Goal: Transaction & Acquisition: Book appointment/travel/reservation

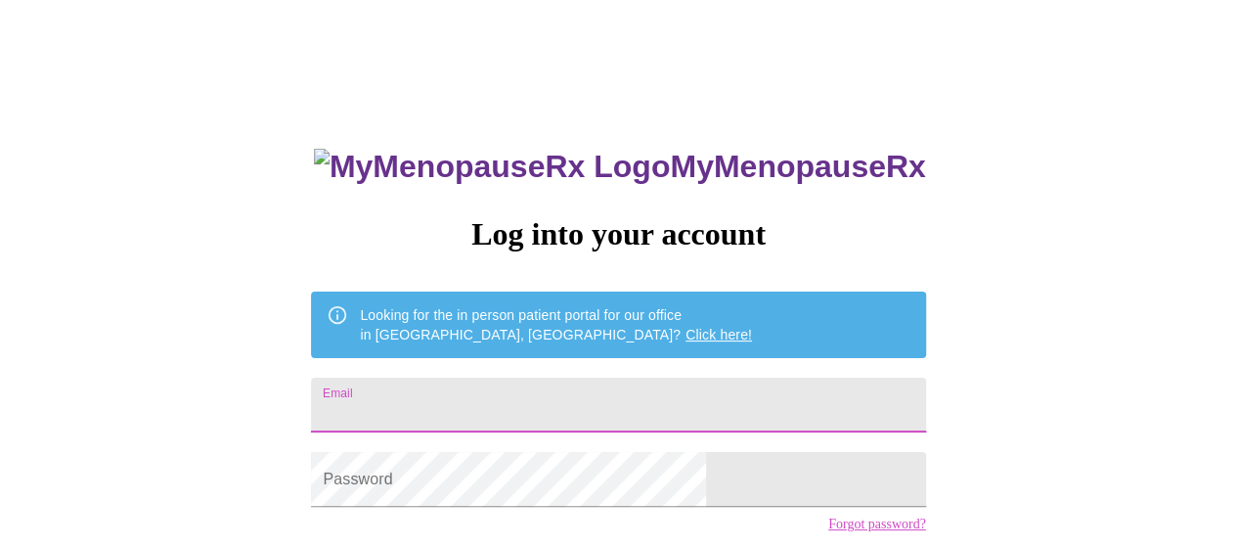
click at [495, 393] on input "Email" at bounding box center [618, 405] width 614 height 55
type input "[EMAIL_ADDRESS][DOMAIN_NAME]"
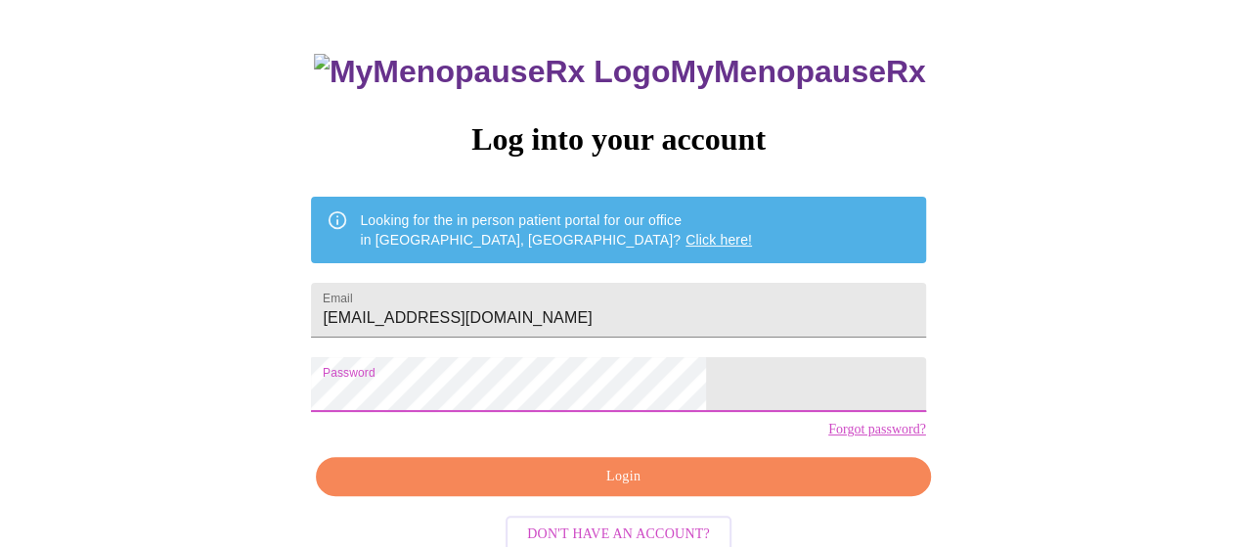
scroll to position [143, 0]
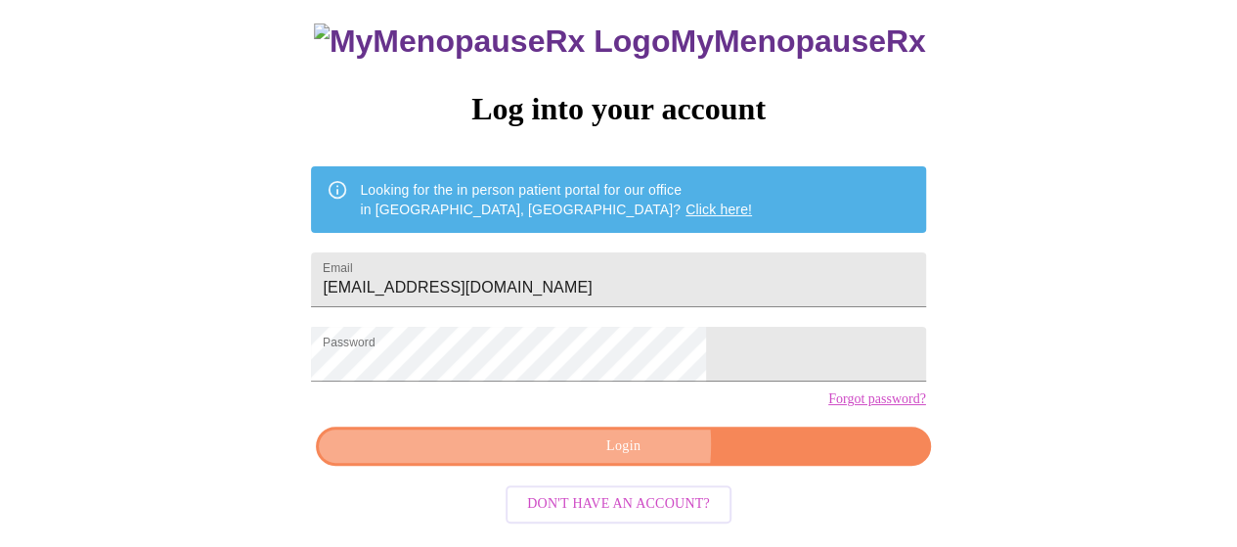
click at [607, 459] on span "Login" at bounding box center [622, 446] width 569 height 24
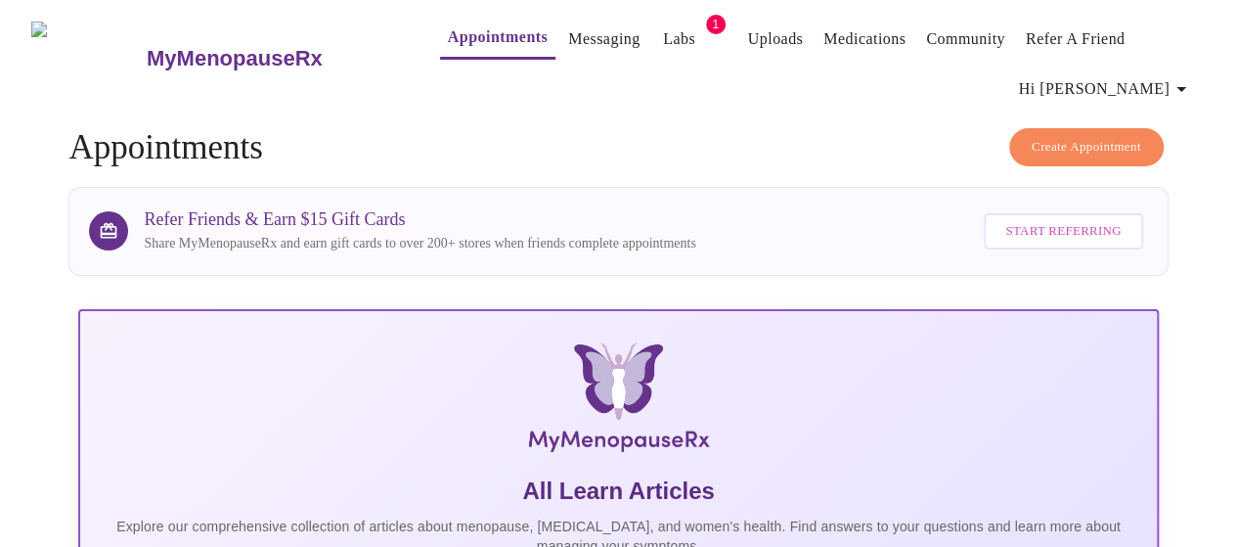
click at [1080, 141] on span "Create Appointment" at bounding box center [1087, 147] width 110 height 22
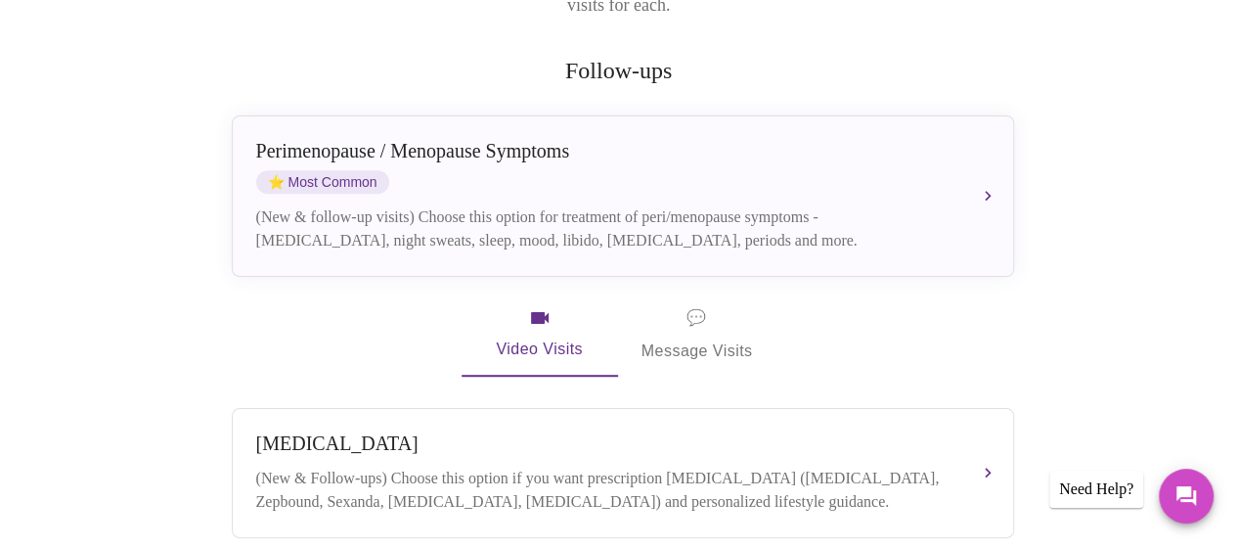
scroll to position [373, 0]
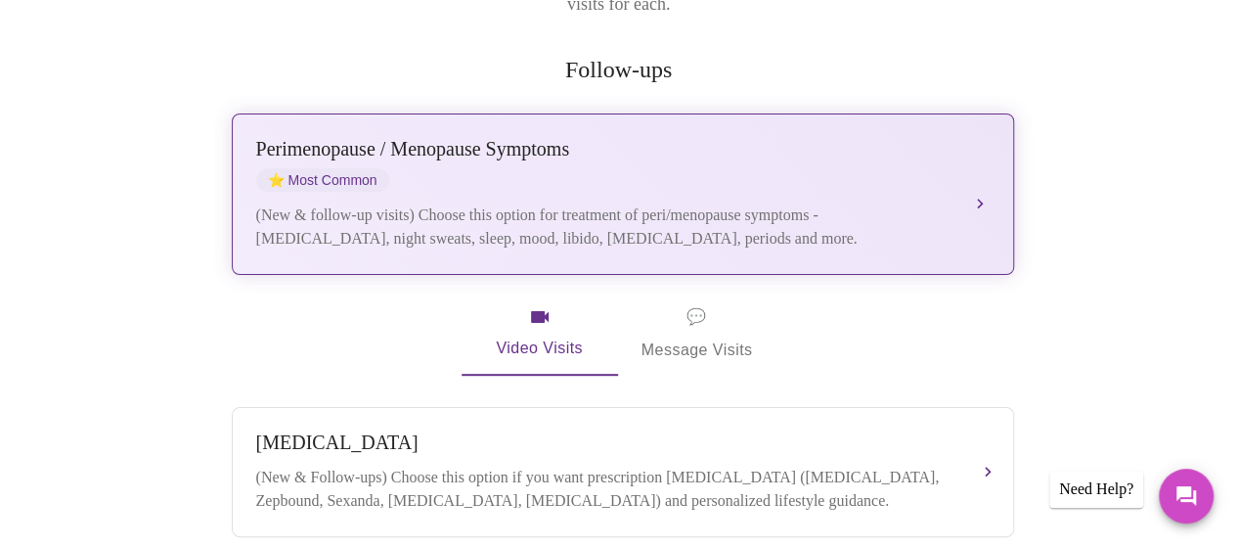
click at [994, 162] on button "[MEDICAL_DATA] / Menopause Symptoms ⭐ Most Common (New & follow-up visits) Choo…" at bounding box center [623, 193] width 783 height 161
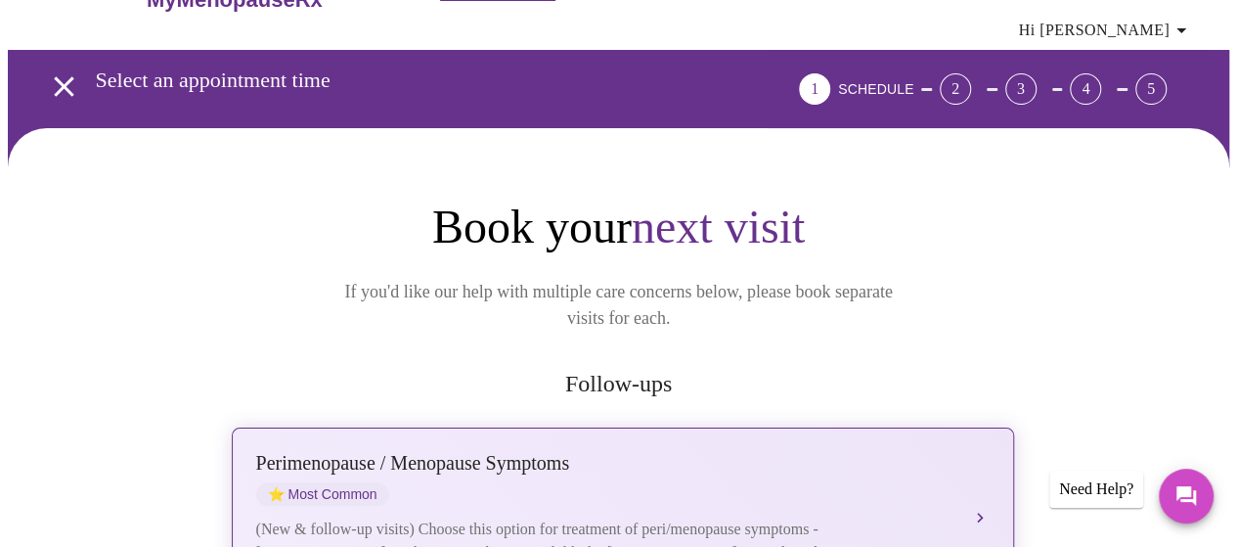
scroll to position [41, 0]
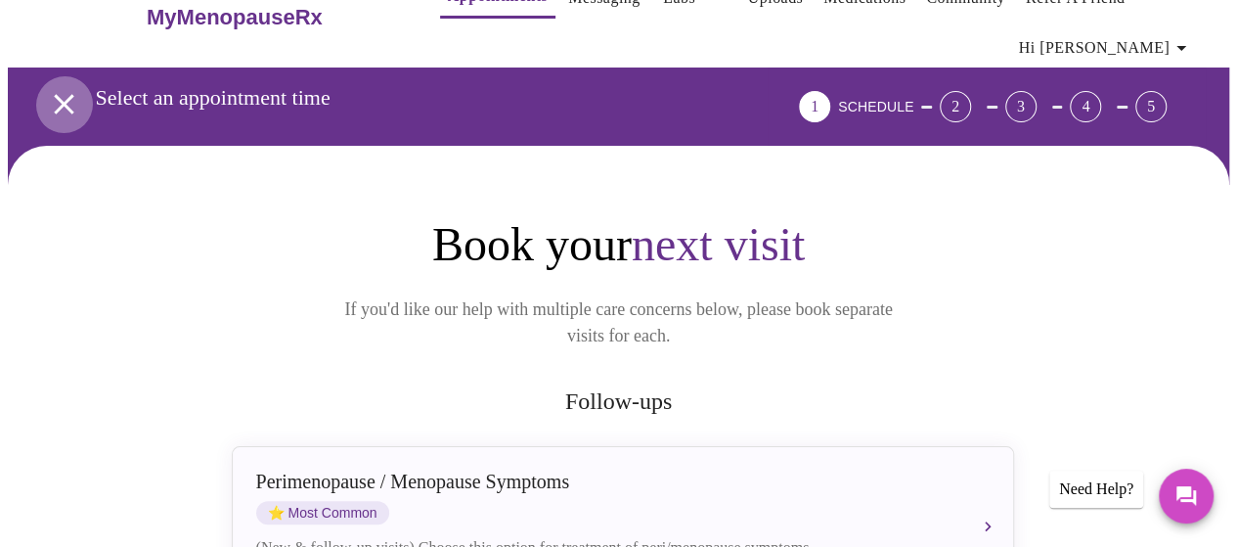
click at [64, 97] on icon "open drawer" at bounding box center [64, 104] width 34 height 34
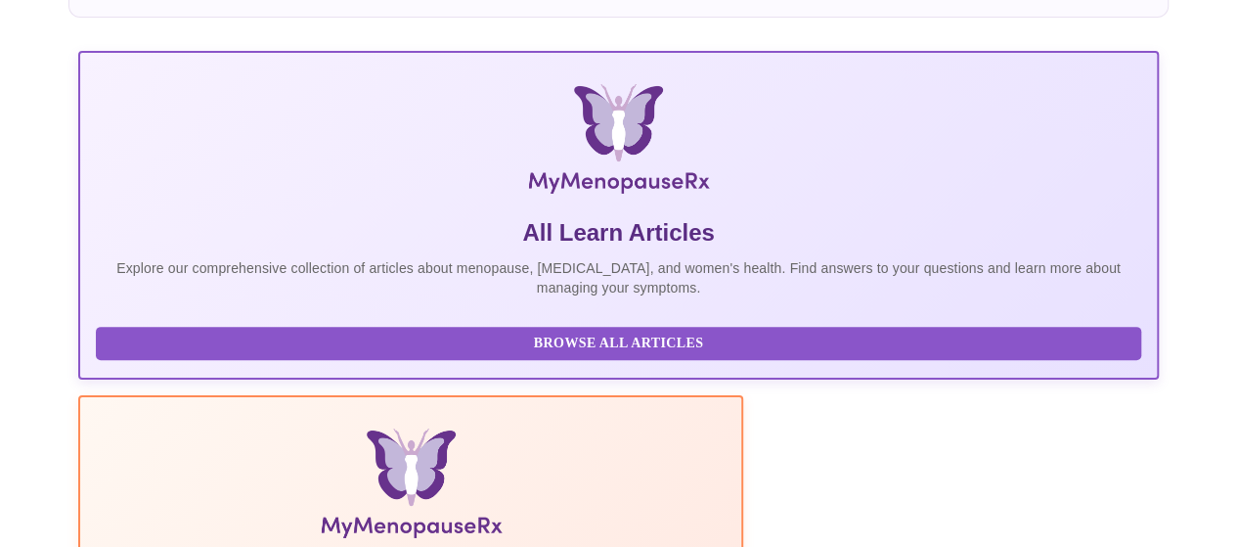
scroll to position [31, 0]
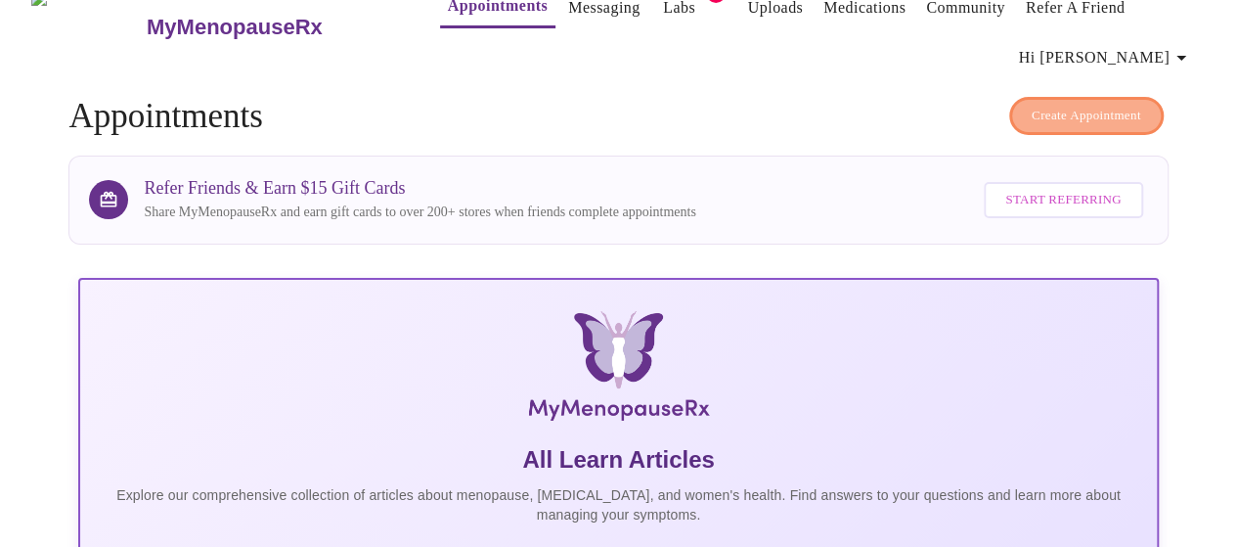
click at [1119, 121] on button "Create Appointment" at bounding box center [1087, 116] width 155 height 38
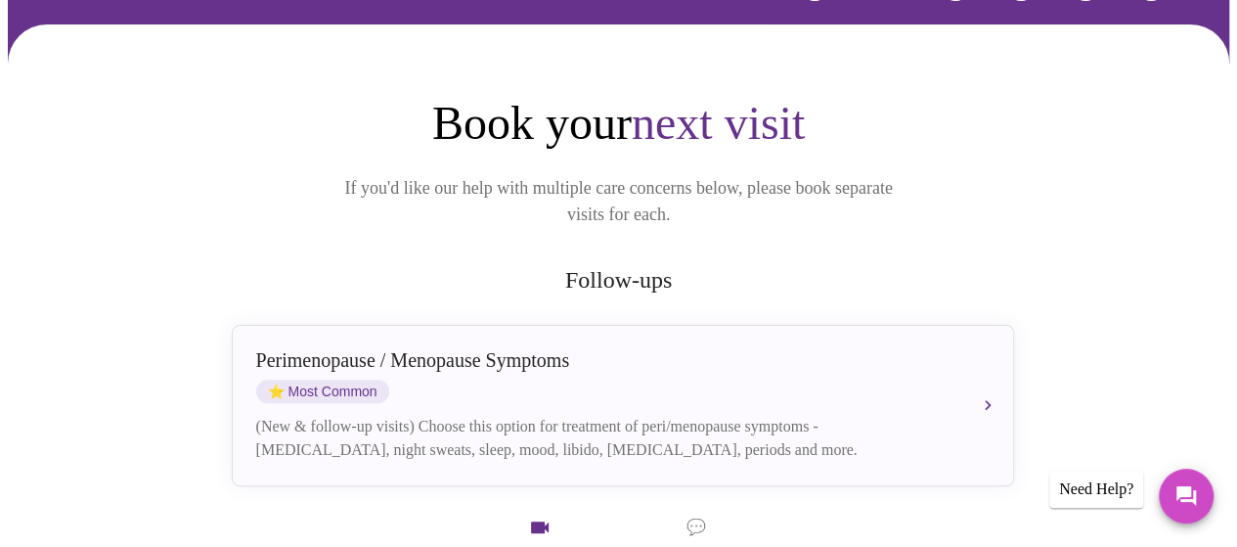
scroll to position [202, 0]
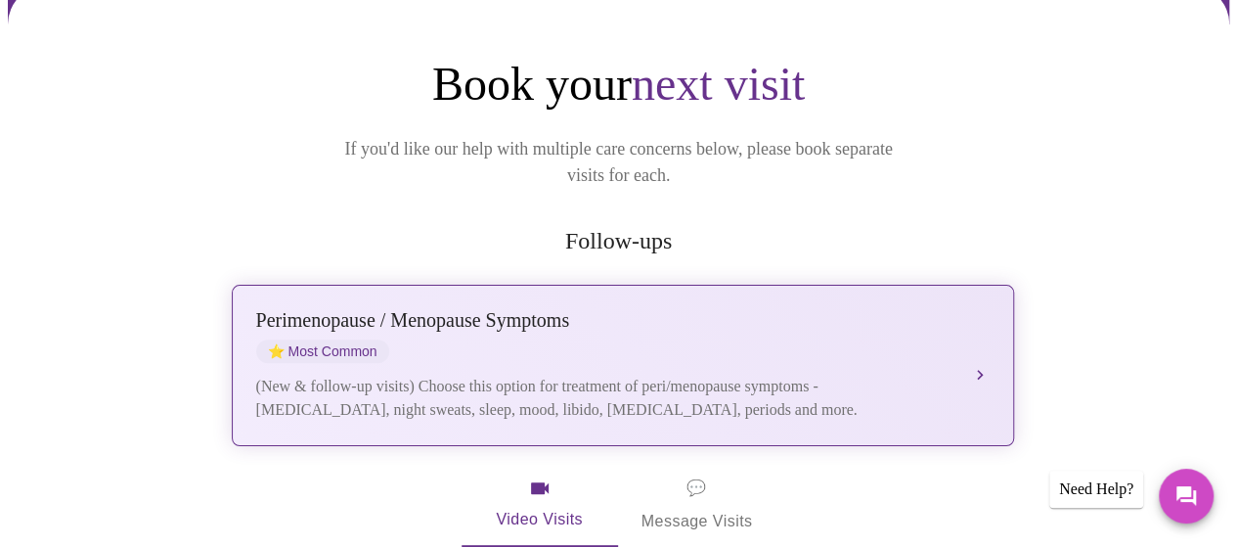
click at [976, 339] on button "[MEDICAL_DATA] / Menopause Symptoms ⭐ Most Common (New & follow-up visits) Choo…" at bounding box center [623, 365] width 783 height 161
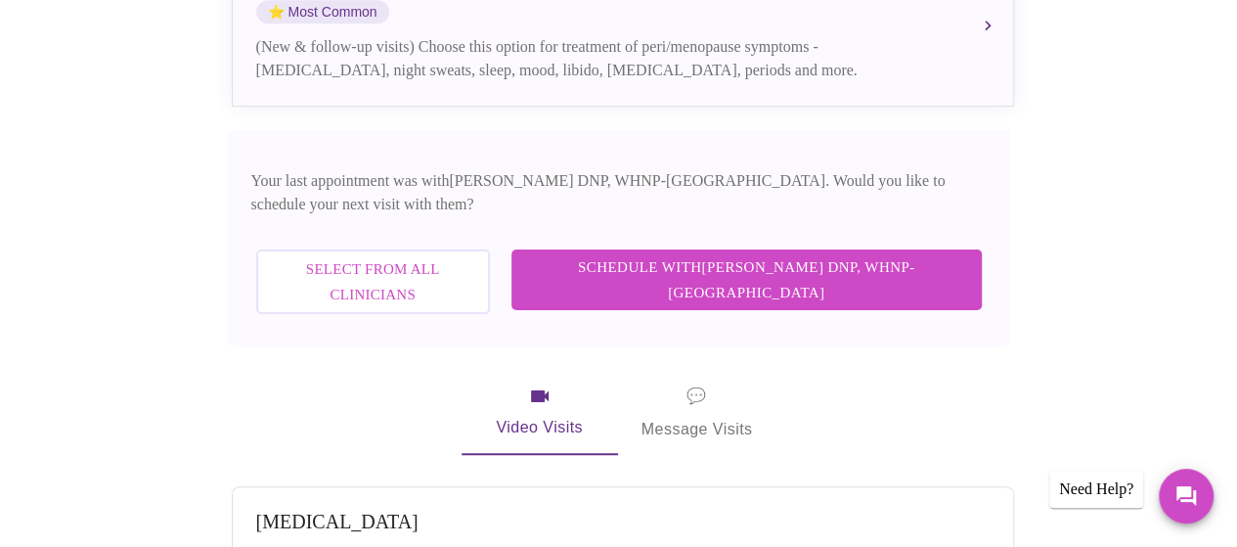
scroll to position [546, 0]
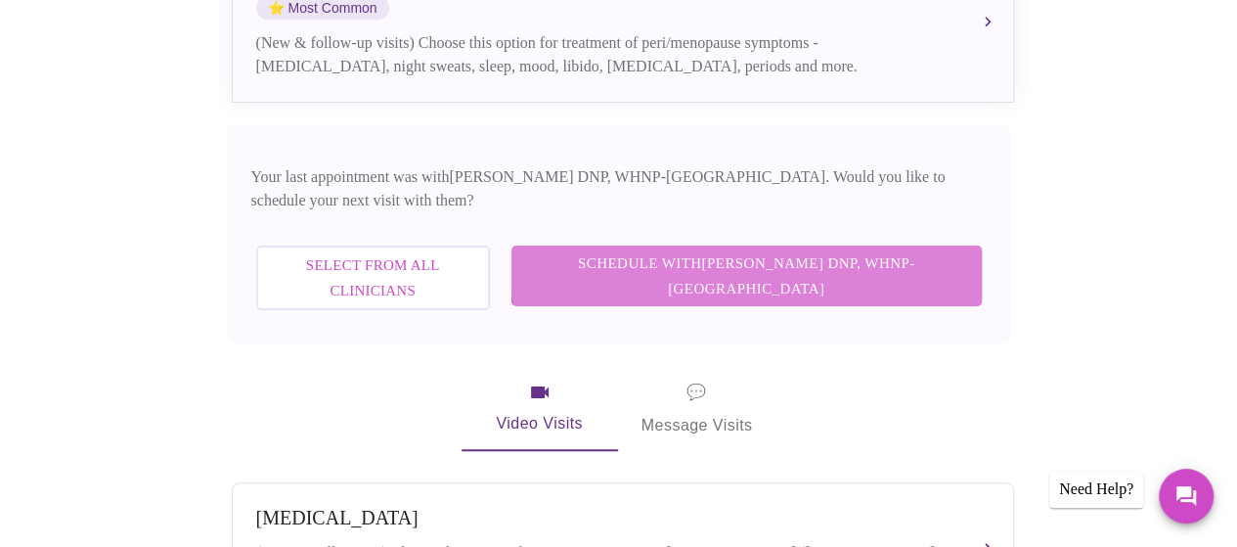
click at [865, 250] on span "Schedule with [PERSON_NAME] DNP, WHNP-BC" at bounding box center [746, 276] width 431 height 52
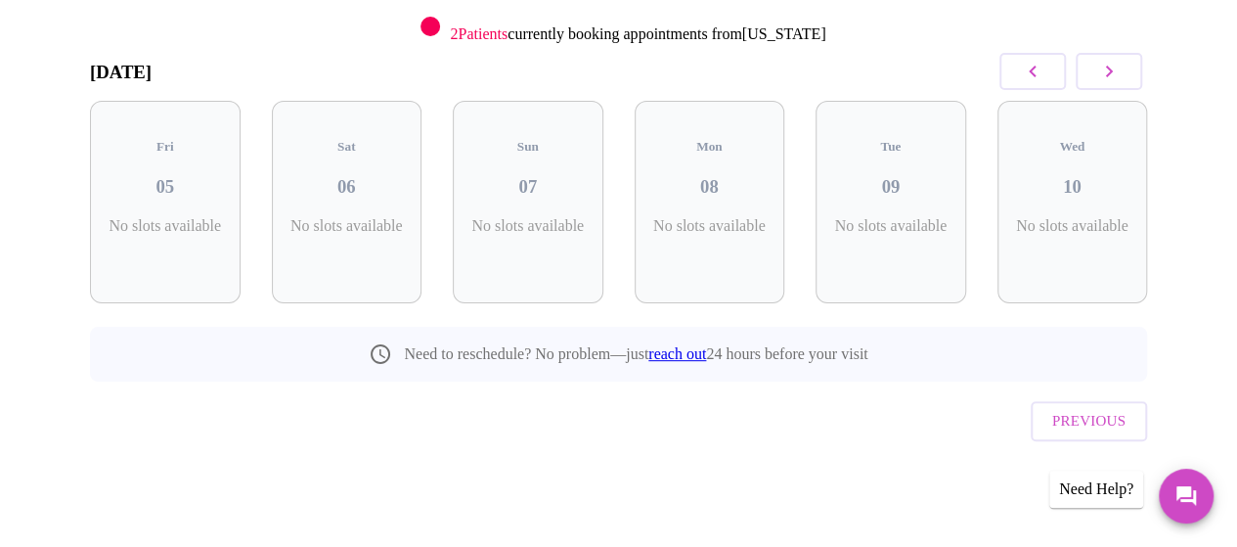
scroll to position [248, 0]
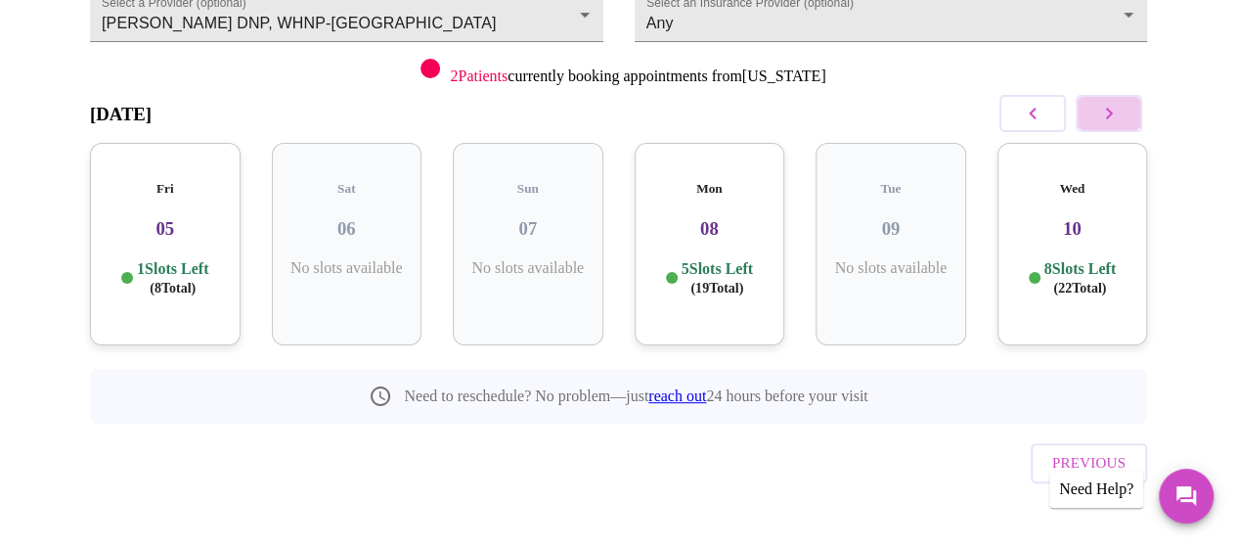
click at [1110, 103] on icon "button" at bounding box center [1109, 113] width 23 height 23
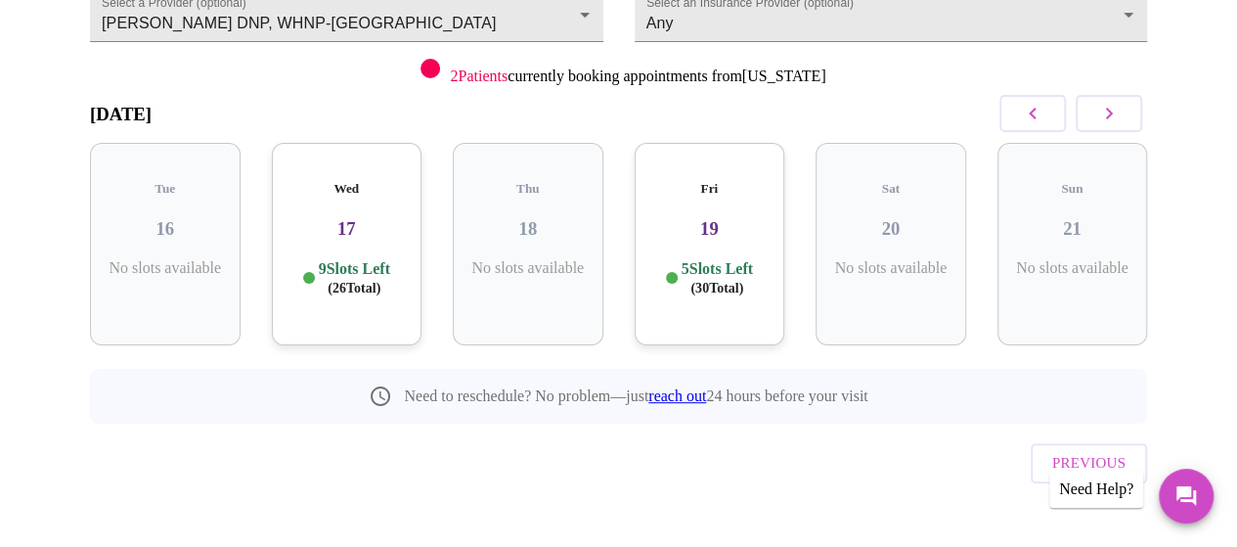
click at [1110, 103] on icon "button" at bounding box center [1109, 113] width 23 height 23
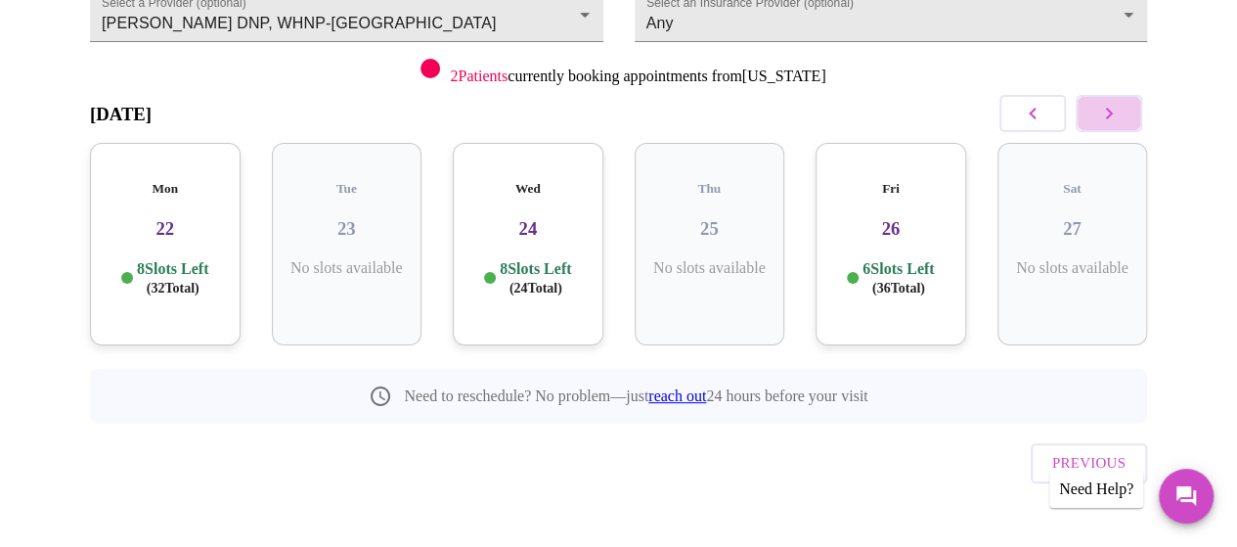
click at [1110, 103] on icon "button" at bounding box center [1109, 113] width 23 height 23
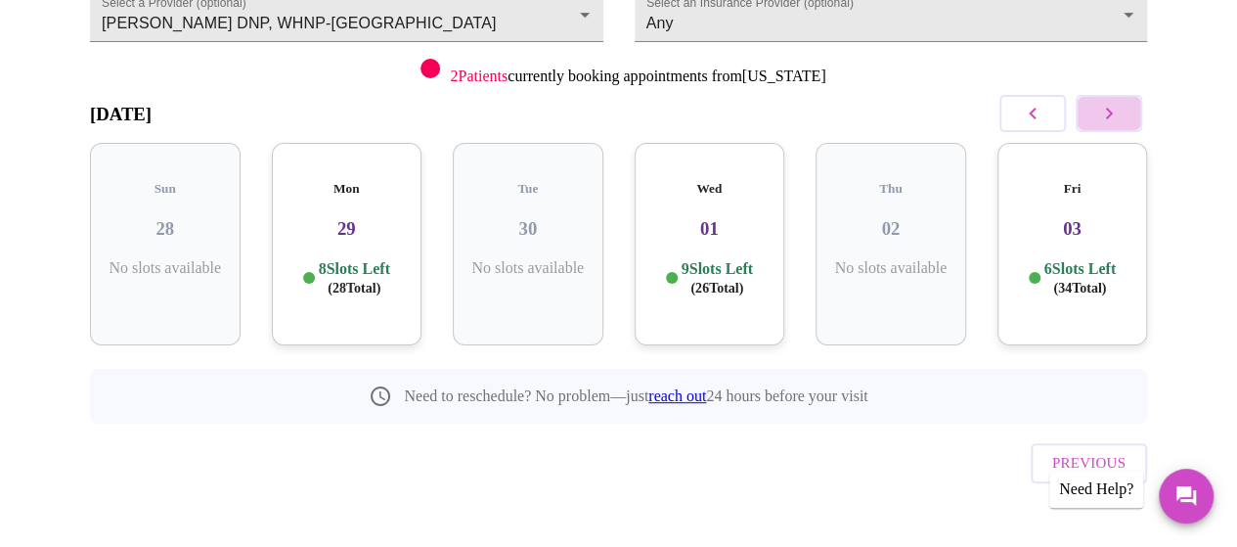
click at [1110, 103] on icon "button" at bounding box center [1109, 113] width 23 height 23
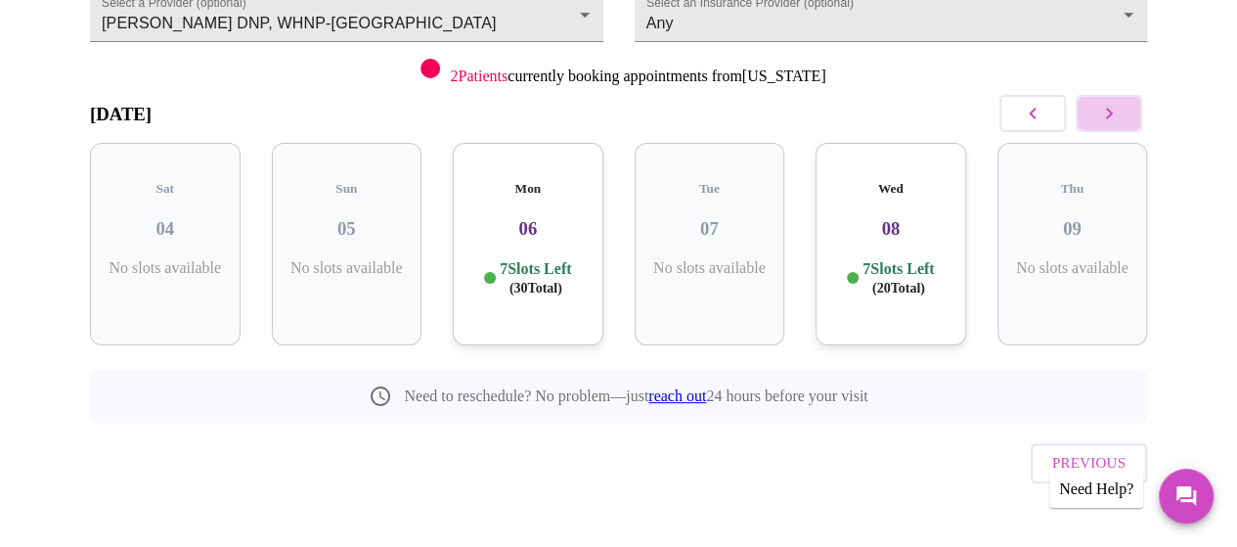
click at [1110, 103] on icon "button" at bounding box center [1109, 113] width 23 height 23
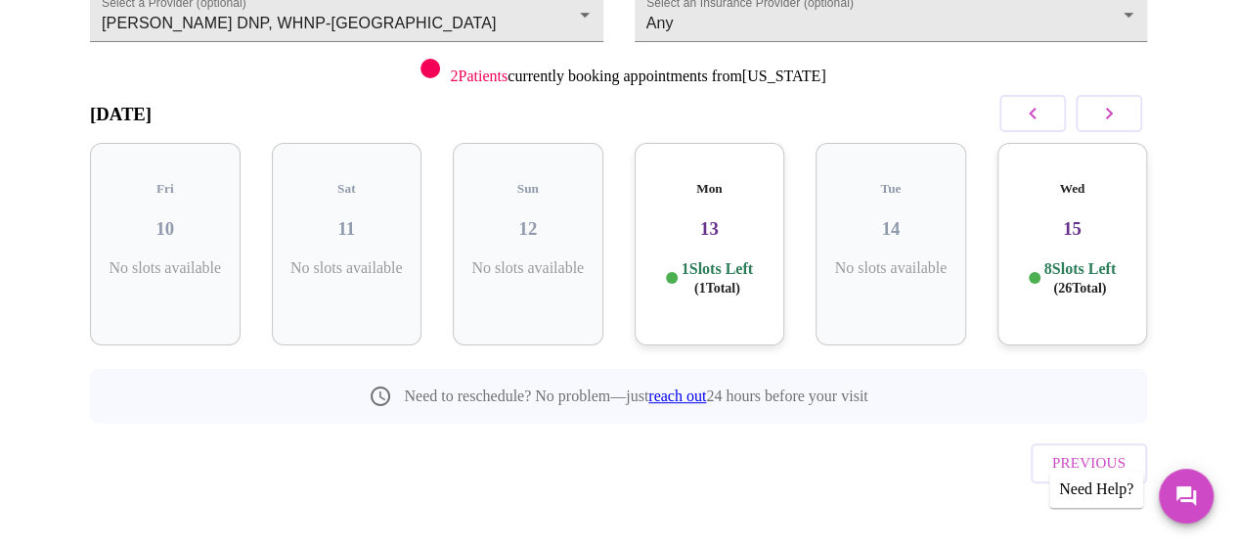
click at [1067, 218] on h3 "15" at bounding box center [1072, 229] width 119 height 22
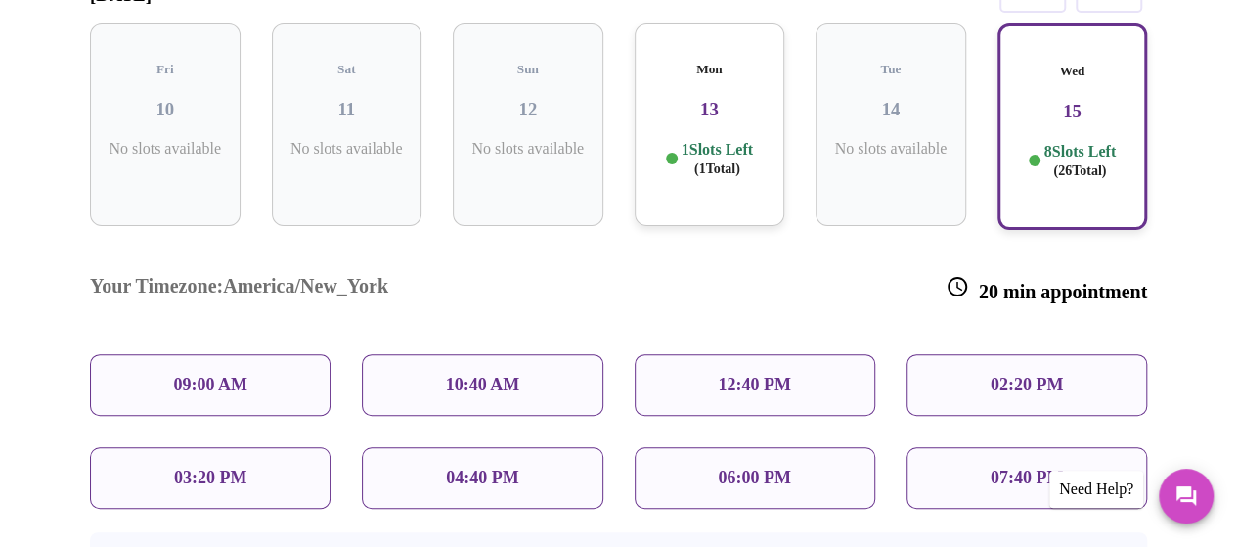
scroll to position [394, 0]
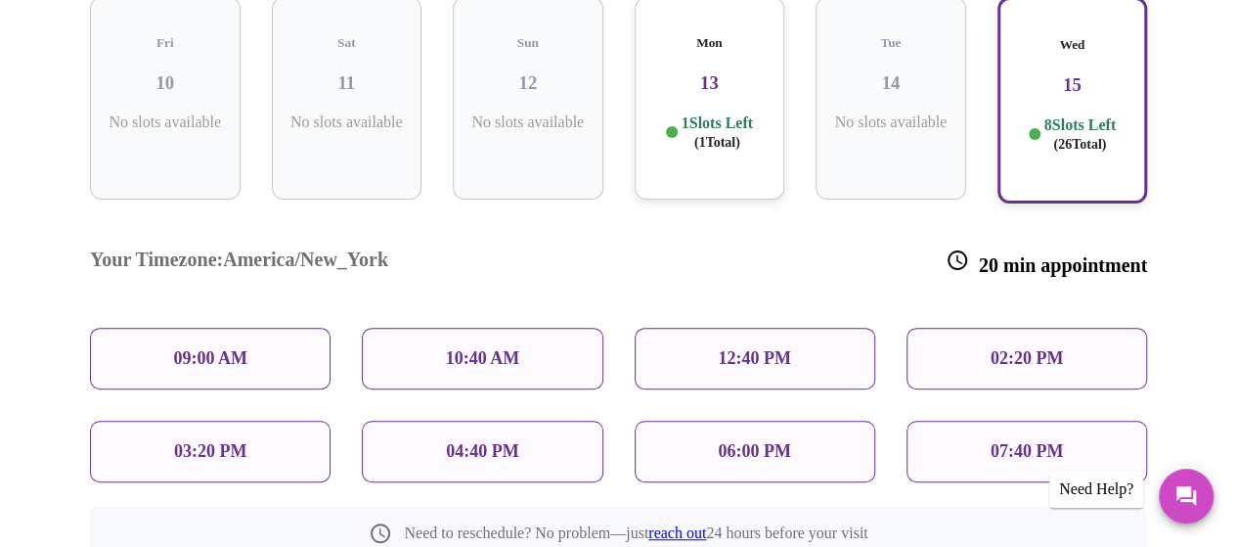
click at [447, 348] on p "10:40 AM" at bounding box center [483, 358] width 74 height 21
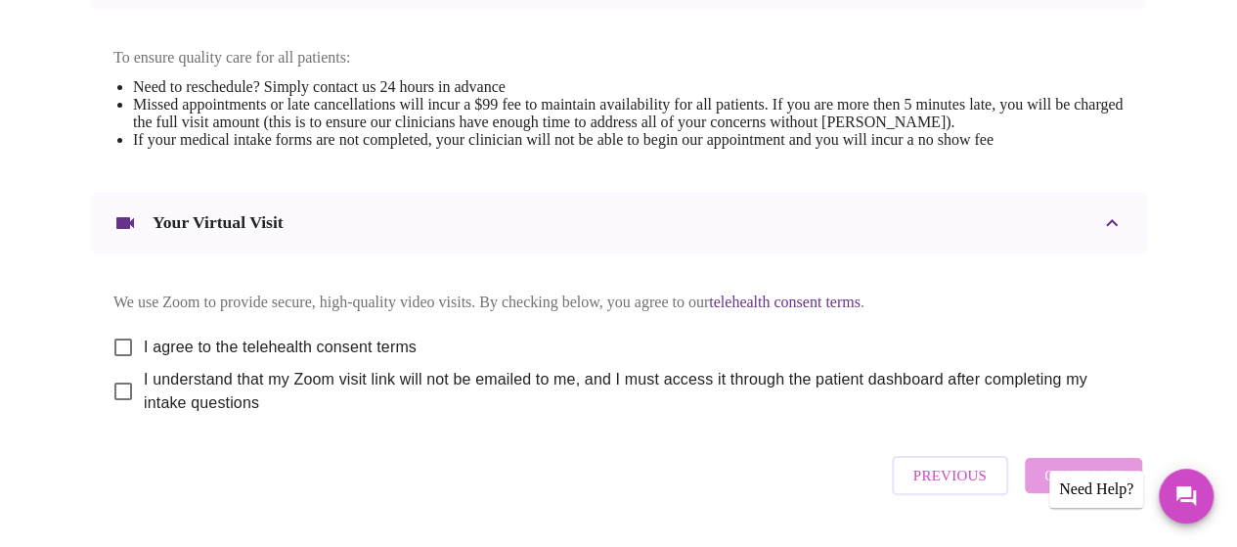
scroll to position [859, 0]
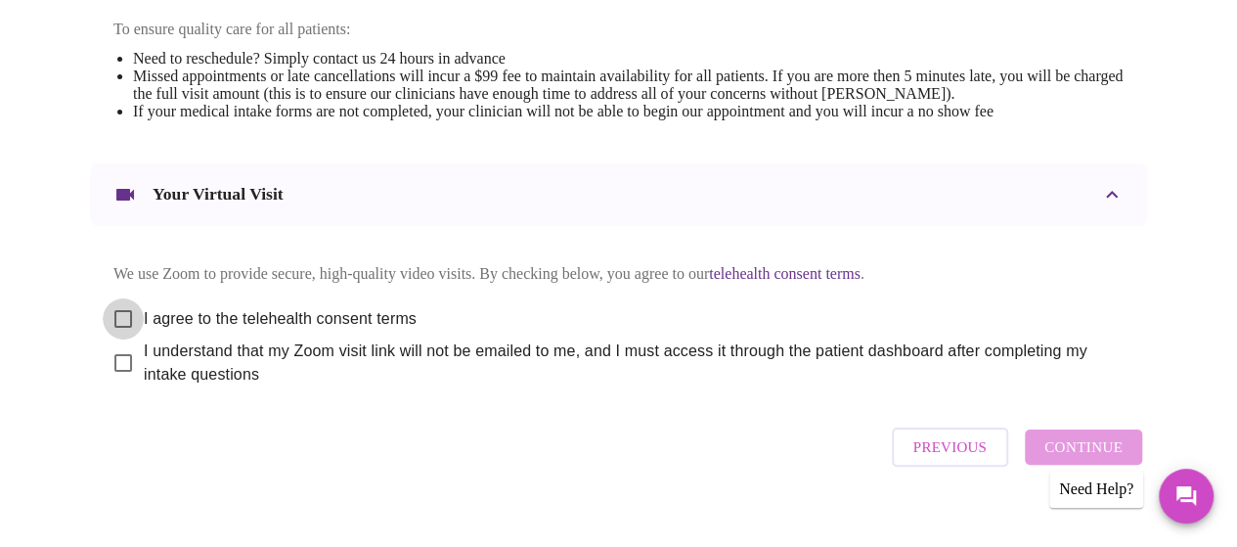
click at [112, 328] on input "I agree to the telehealth consent terms" at bounding box center [123, 318] width 41 height 41
checkbox input "true"
click at [117, 378] on input "I understand that my Zoom visit link will not be emailed to me, and I must acce…" at bounding box center [123, 362] width 41 height 41
checkbox input "true"
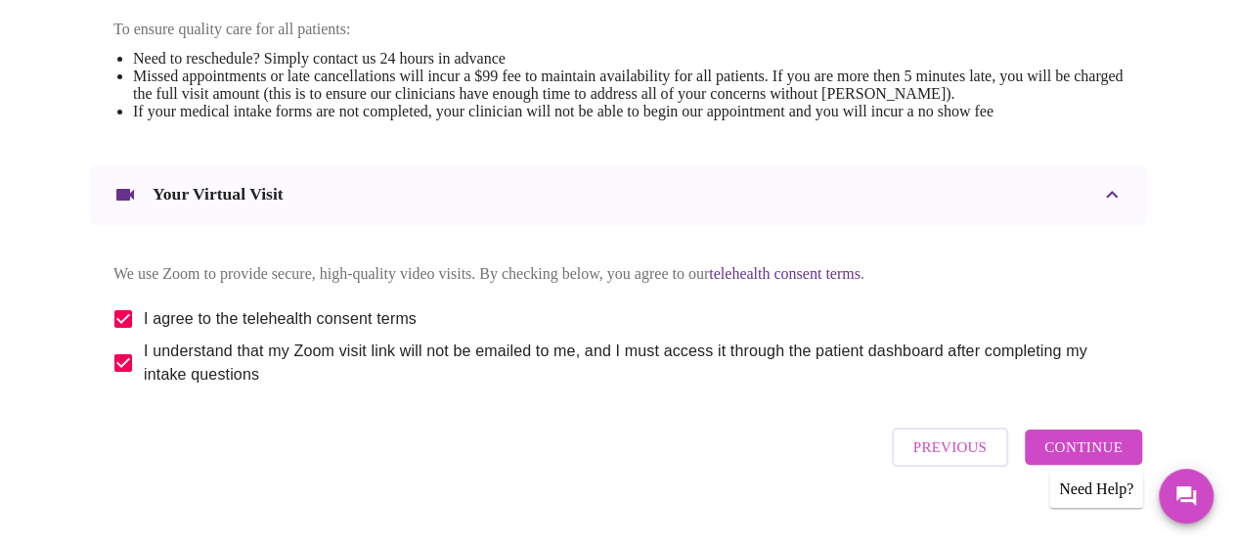
scroll to position [904, 0]
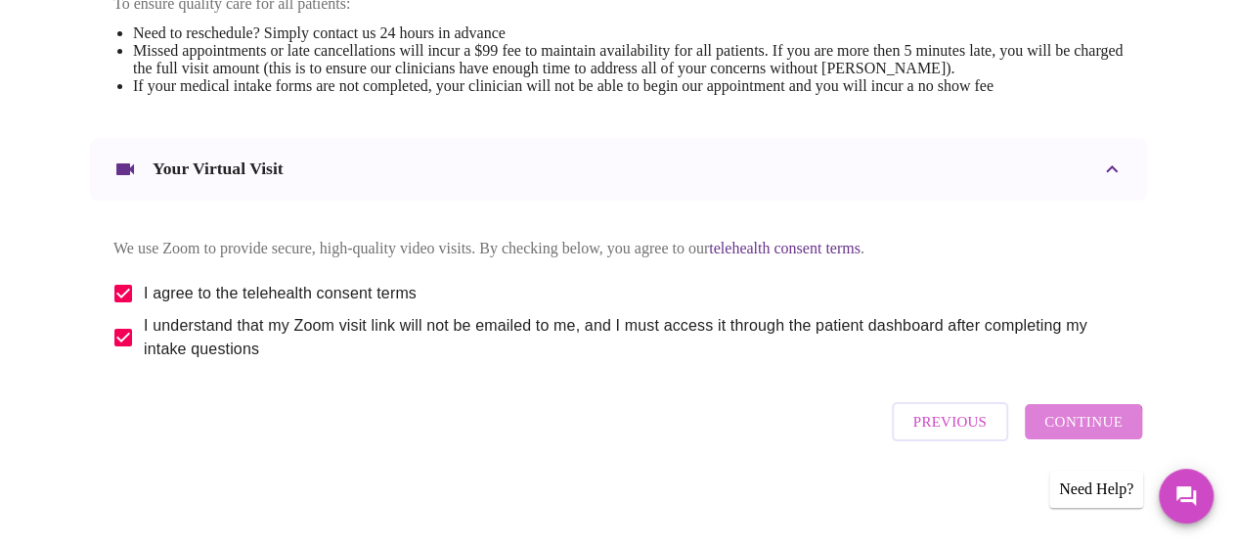
click at [1082, 434] on span "Continue" at bounding box center [1084, 421] width 78 height 25
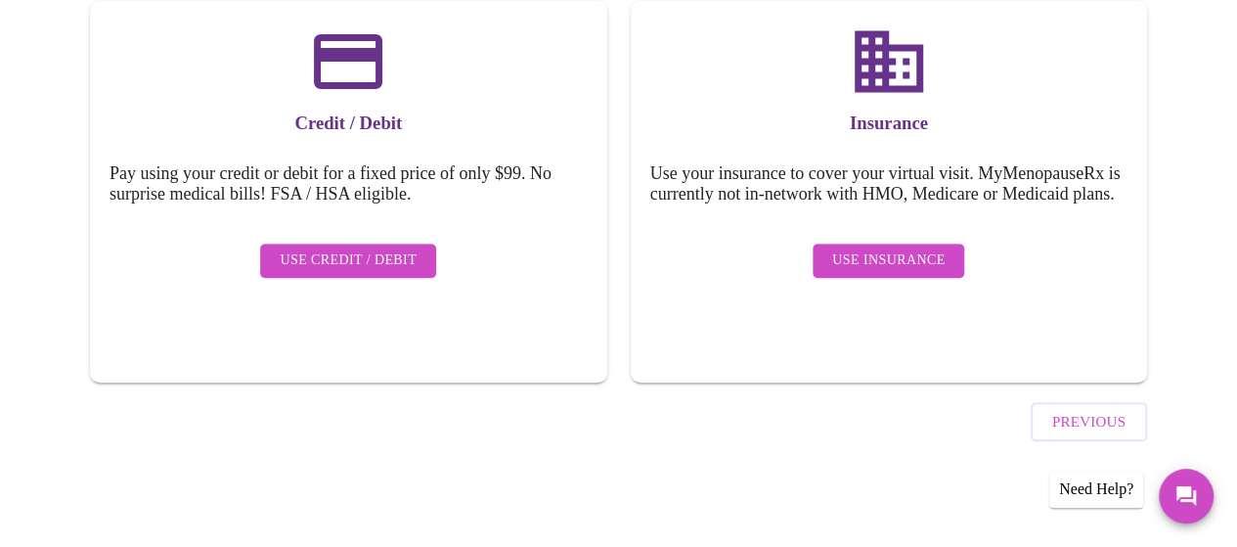
scroll to position [312, 0]
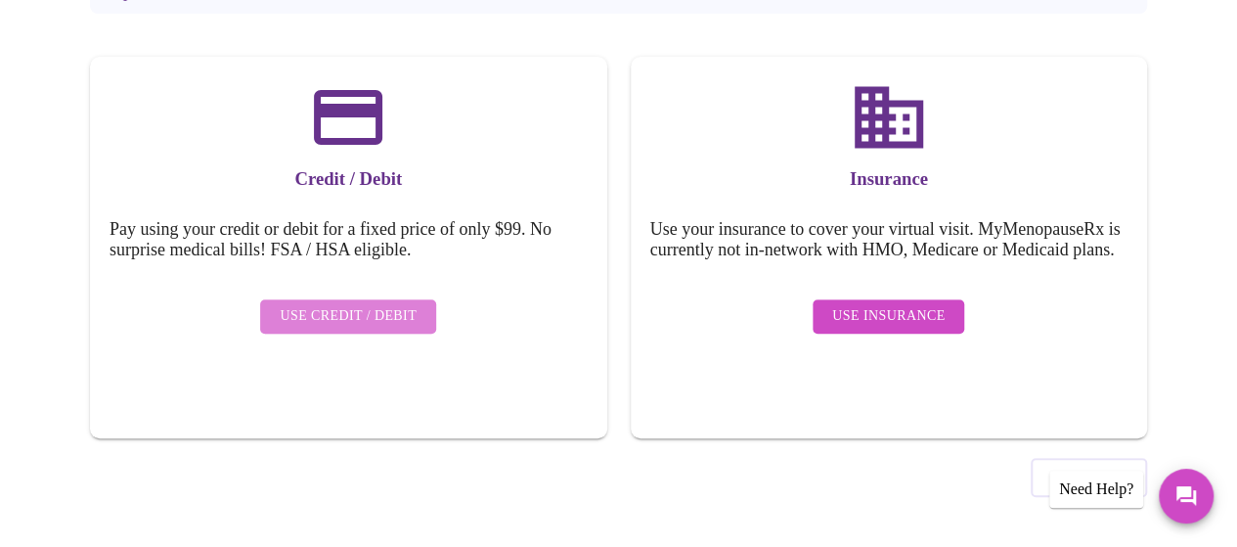
click at [346, 306] on span "Use Credit / Debit" at bounding box center [348, 316] width 137 height 24
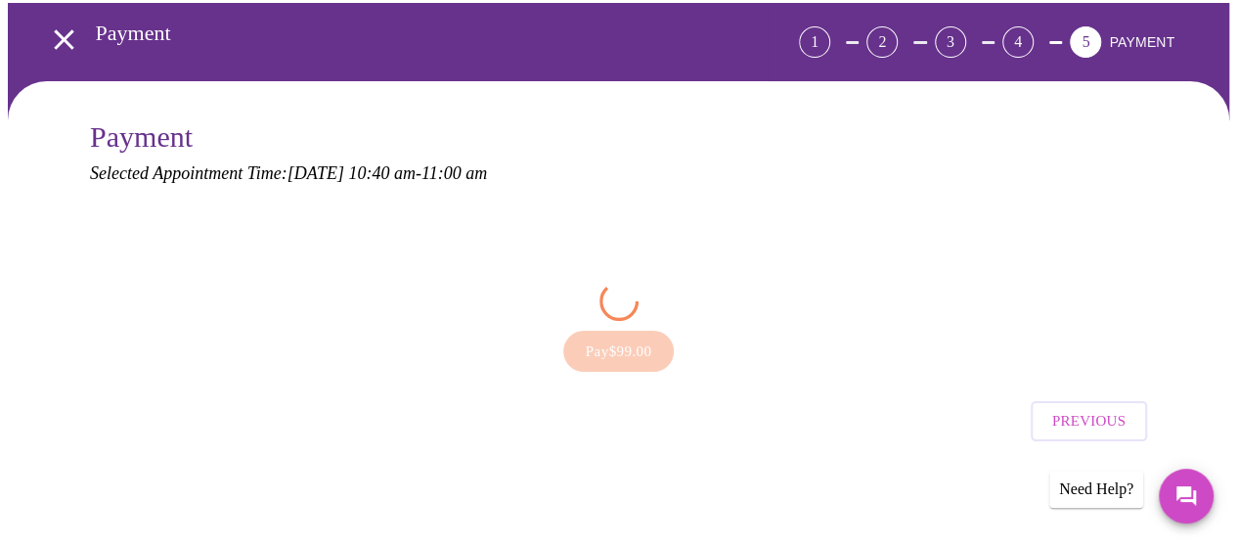
scroll to position [0, 0]
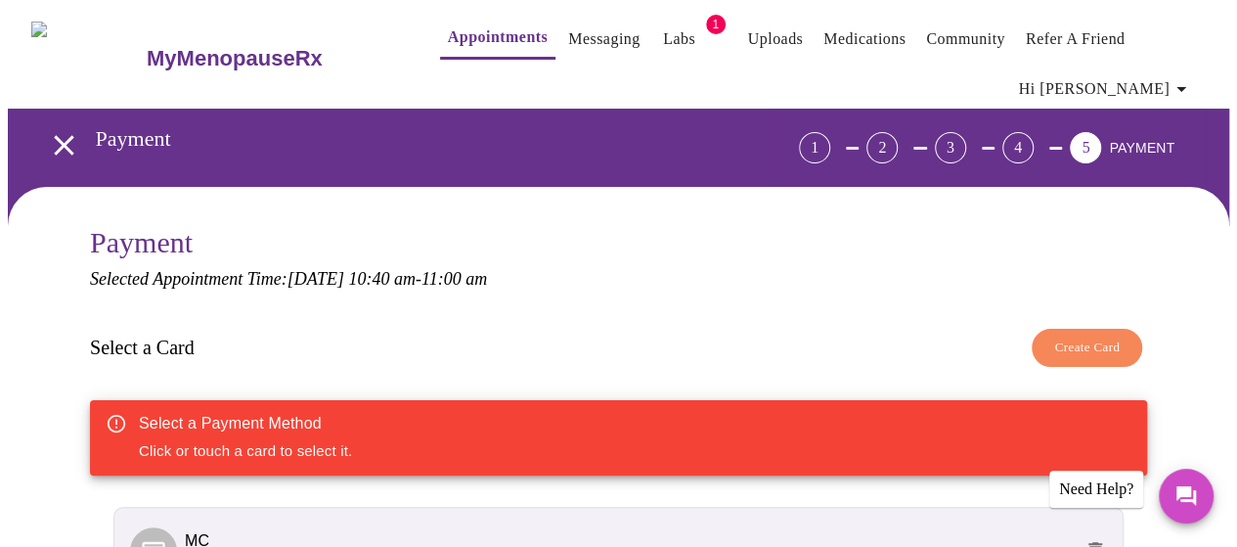
drag, startPoint x: 346, startPoint y: 306, endPoint x: 1109, endPoint y: 285, distance: 763.3
click at [1109, 285] on div "Payment Selected Appointment Time: [DATE] 10:40 am - 11:00 am Select a Card Cre…" at bounding box center [618, 452] width 1057 height 453
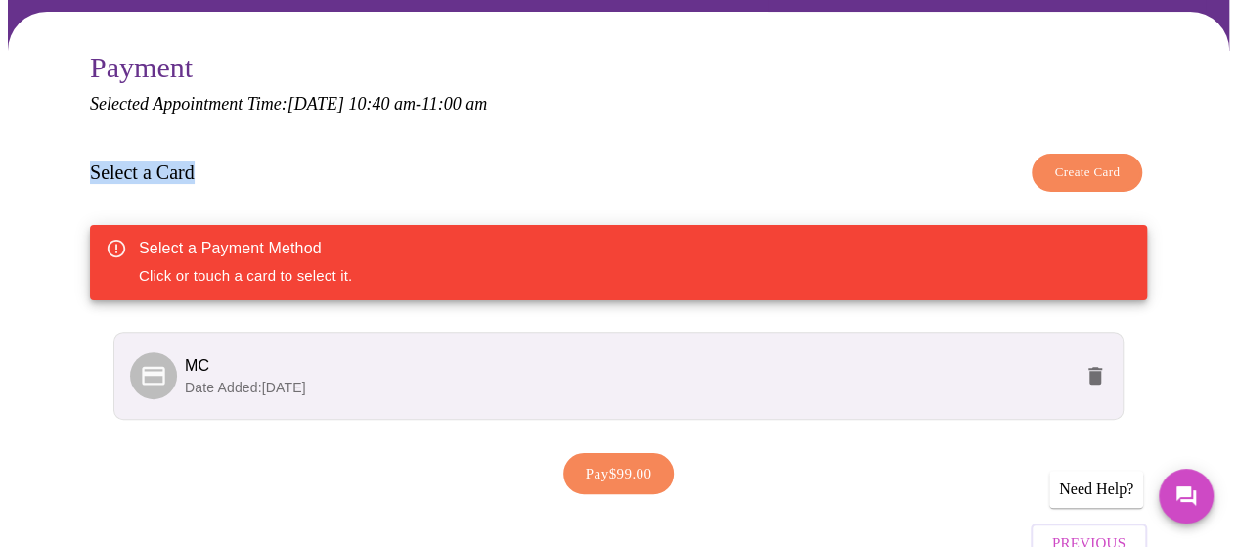
scroll to position [183, 0]
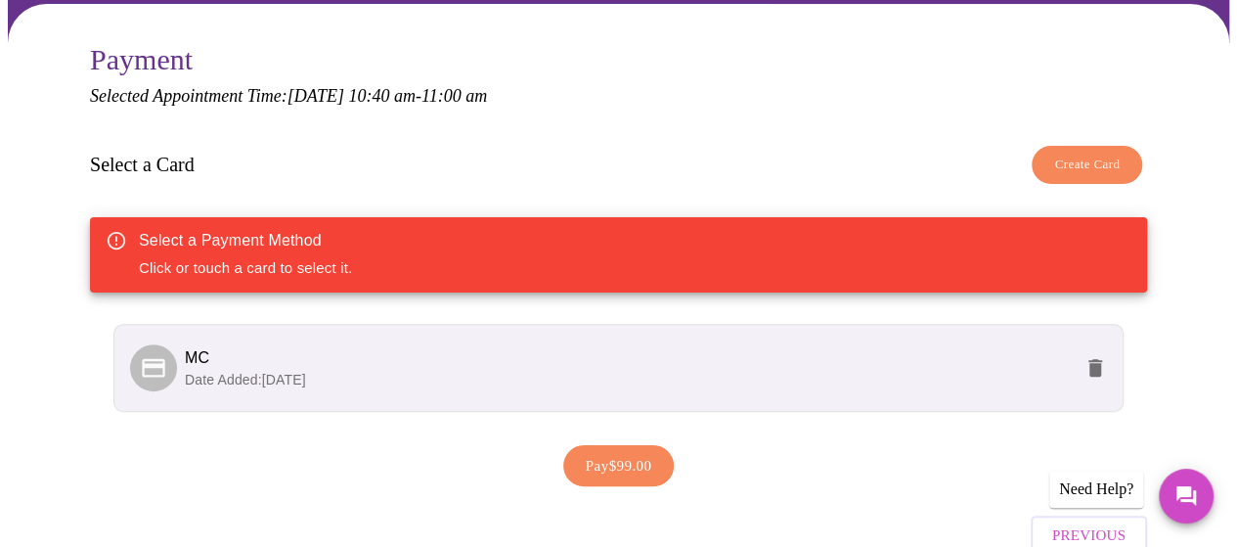
click at [812, 352] on span "MC" at bounding box center [628, 357] width 887 height 23
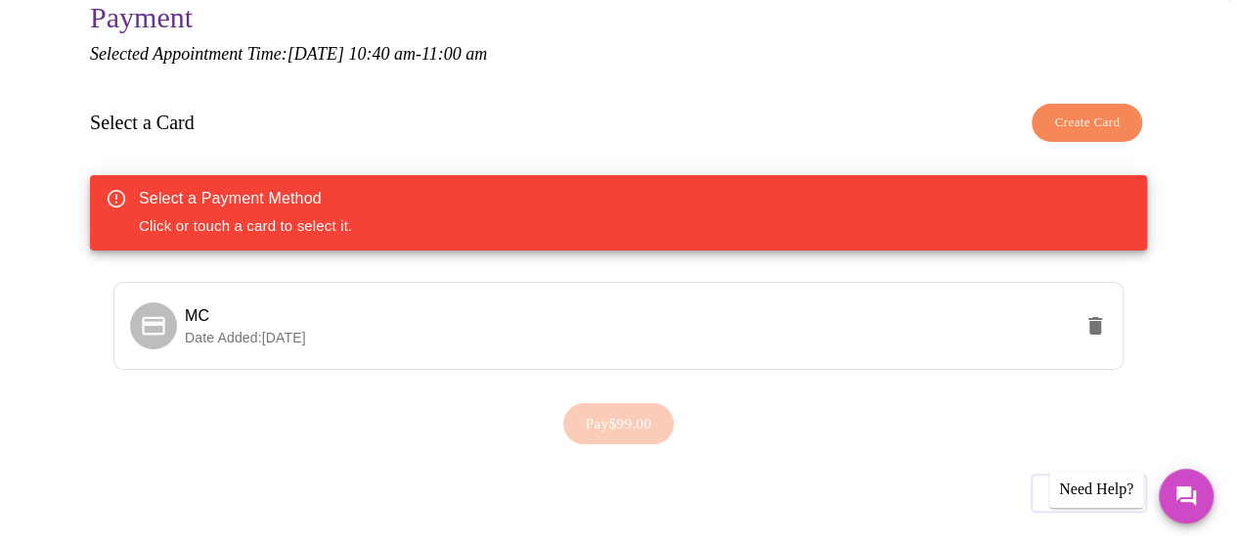
scroll to position [221, 0]
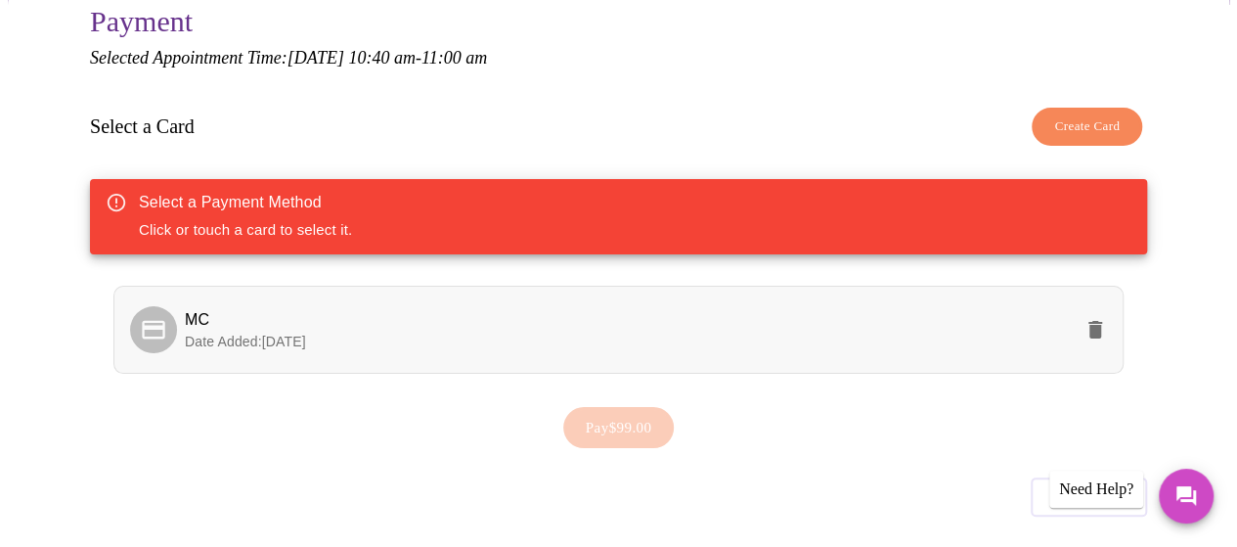
click at [166, 318] on div at bounding box center [153, 329] width 47 height 47
click at [606, 415] on span "Pay $99.00" at bounding box center [619, 427] width 67 height 25
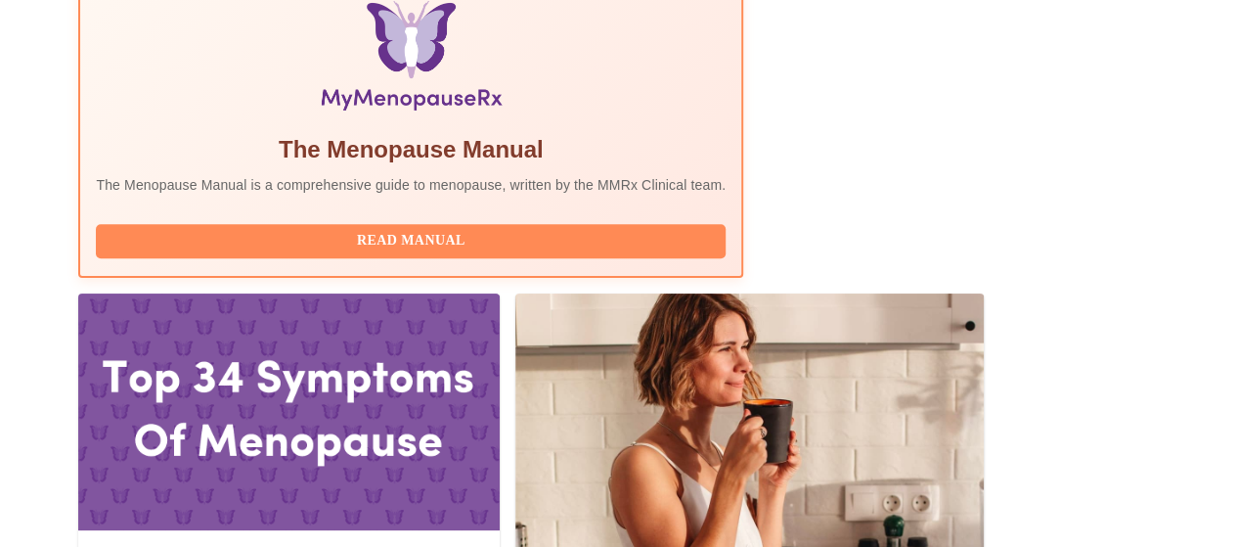
scroll to position [685, 0]
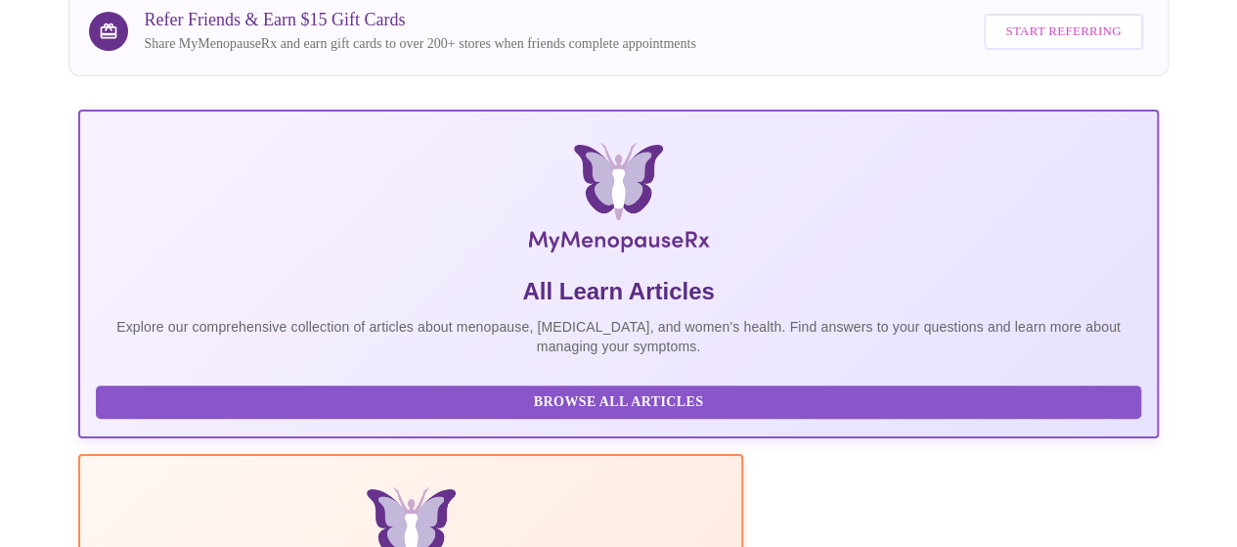
scroll to position [4, 0]
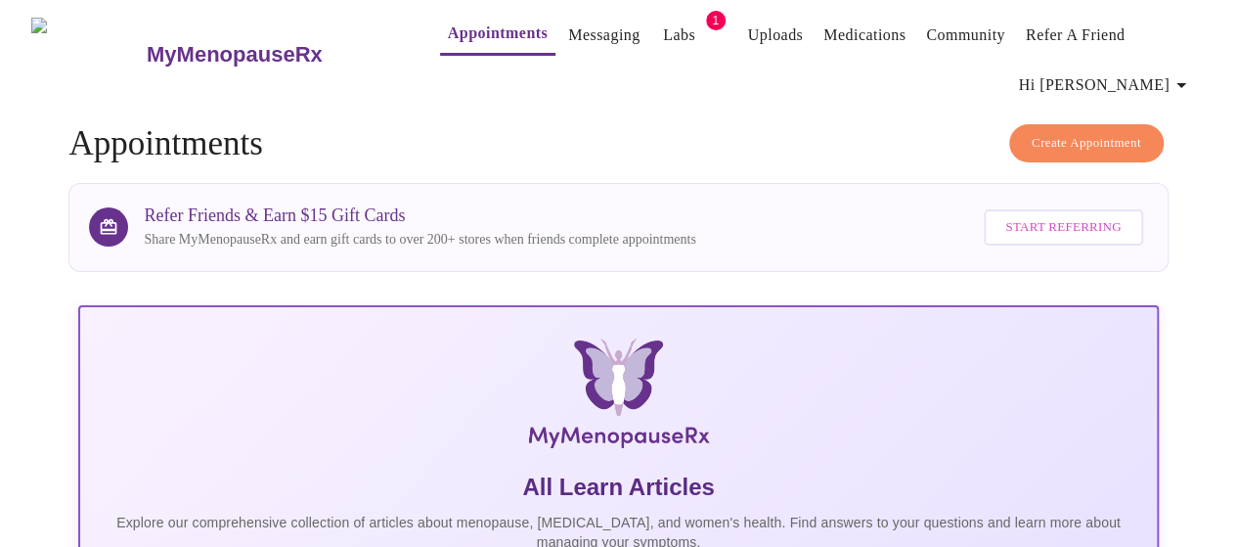
click at [663, 29] on link "Labs" at bounding box center [679, 35] width 32 height 27
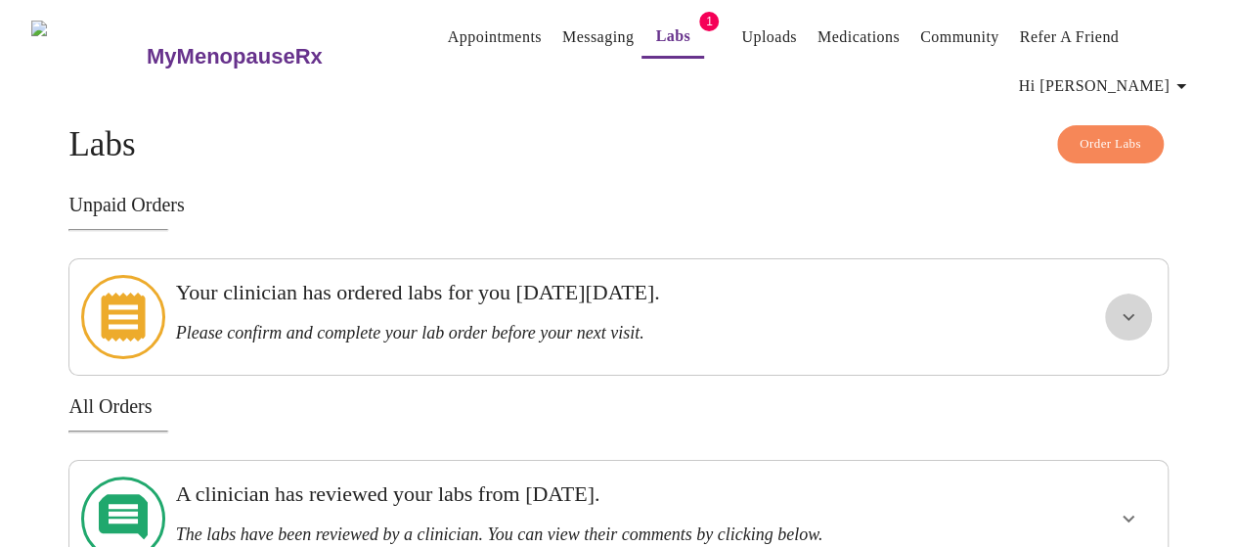
click at [1131, 306] on icon "show more" at bounding box center [1128, 316] width 23 height 23
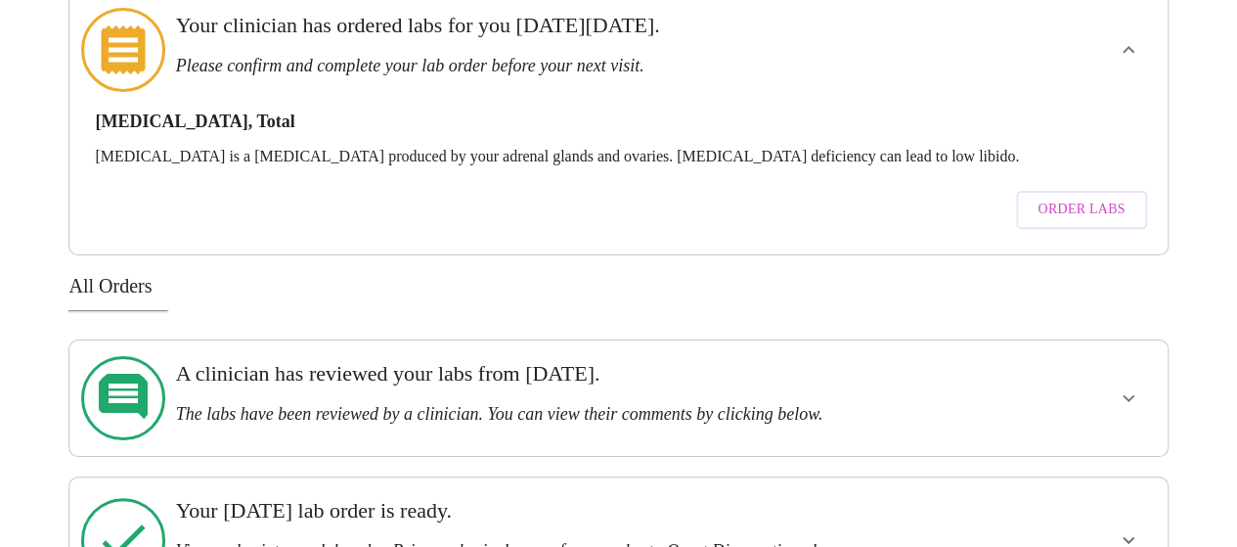
scroll to position [272, 0]
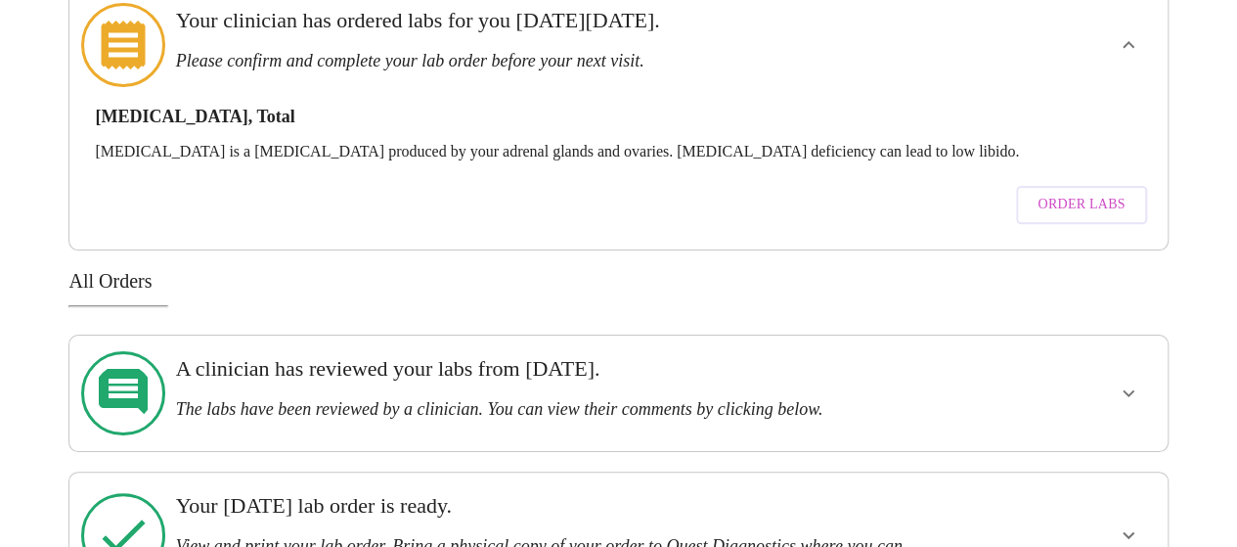
click at [1088, 193] on span "Order Labs" at bounding box center [1081, 205] width 87 height 24
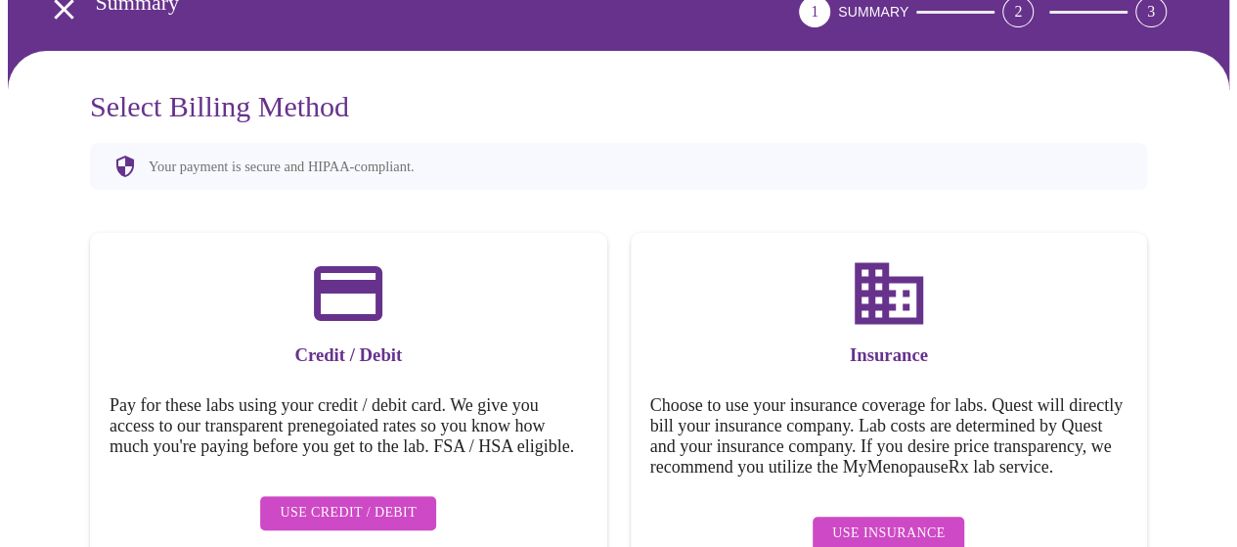
scroll to position [192, 0]
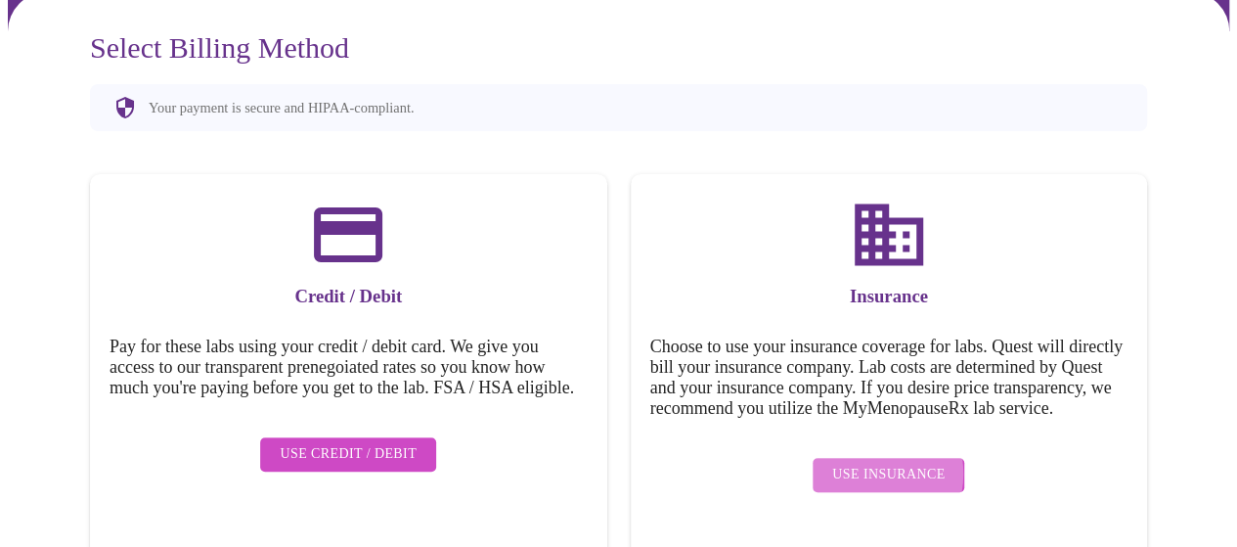
click at [867, 480] on span "Use Insurance" at bounding box center [888, 475] width 112 height 24
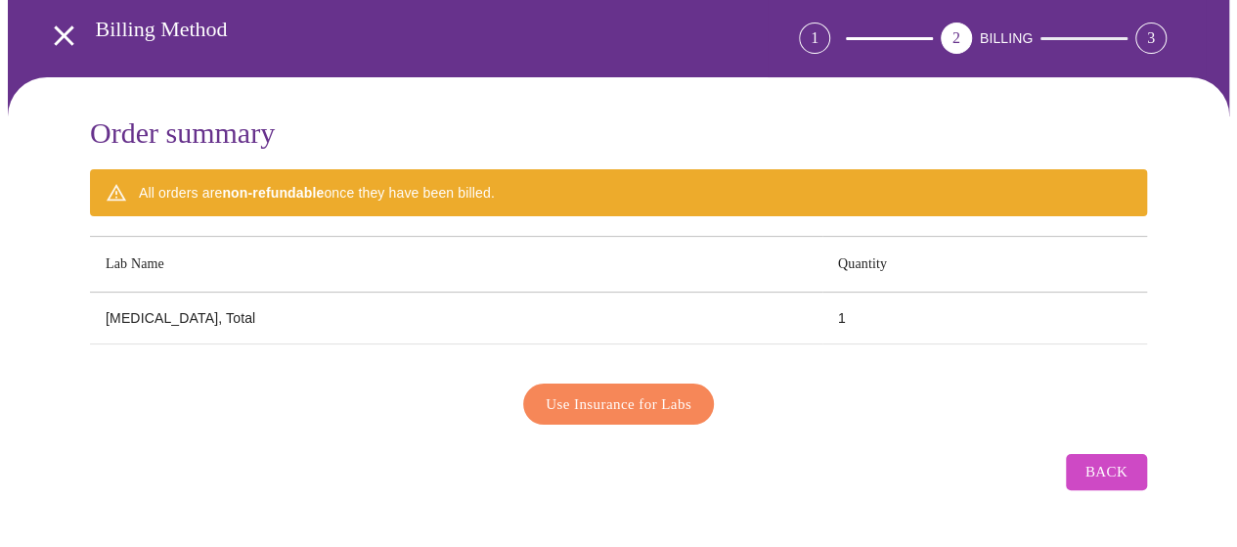
scroll to position [87, 0]
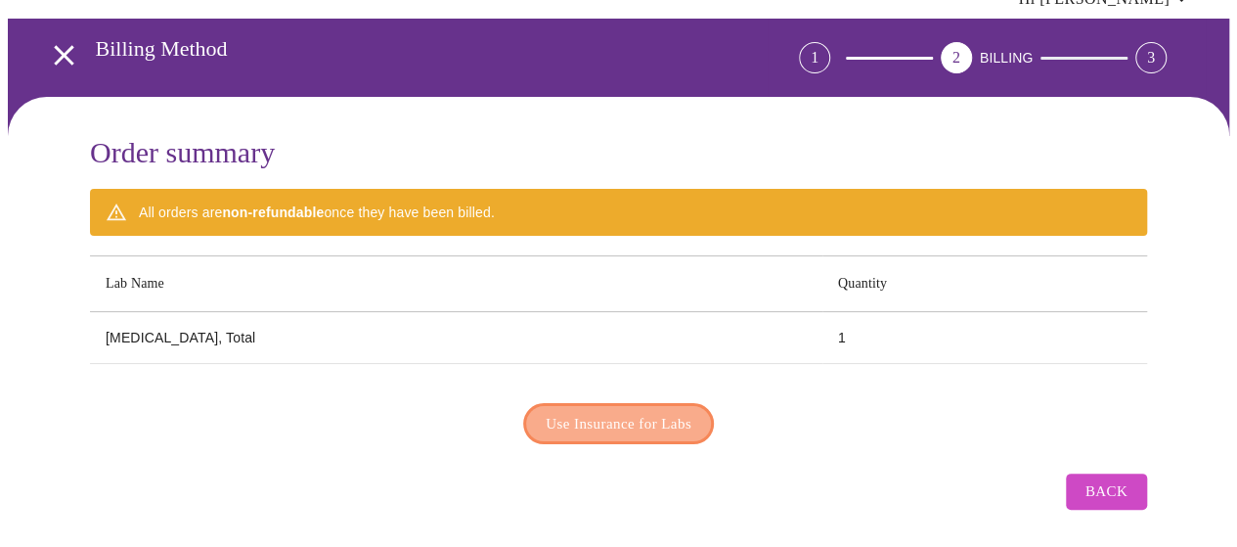
click at [614, 412] on span "Use Insurance for Labs" at bounding box center [619, 423] width 146 height 25
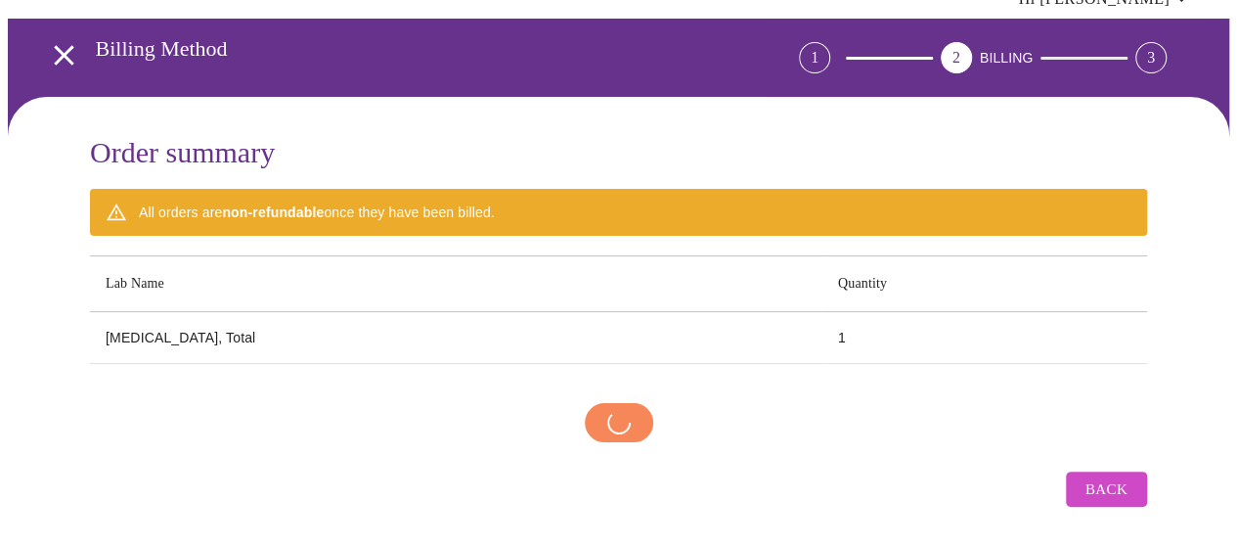
scroll to position [84, 0]
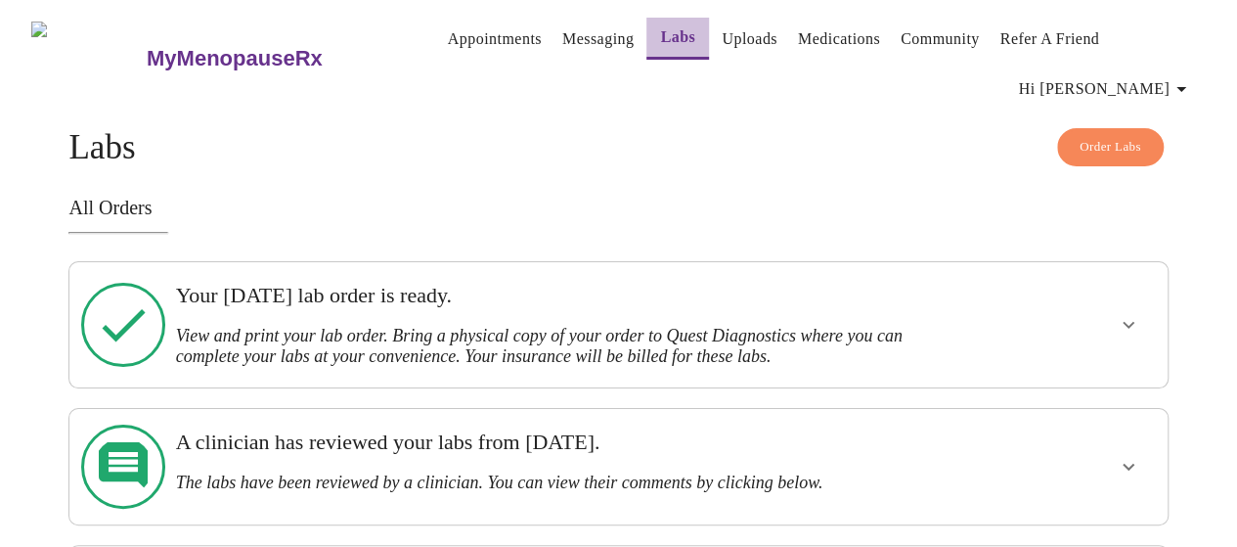
click at [660, 25] on link "Labs" at bounding box center [677, 36] width 35 height 27
click at [1141, 313] on icon "show more" at bounding box center [1128, 324] width 23 height 23
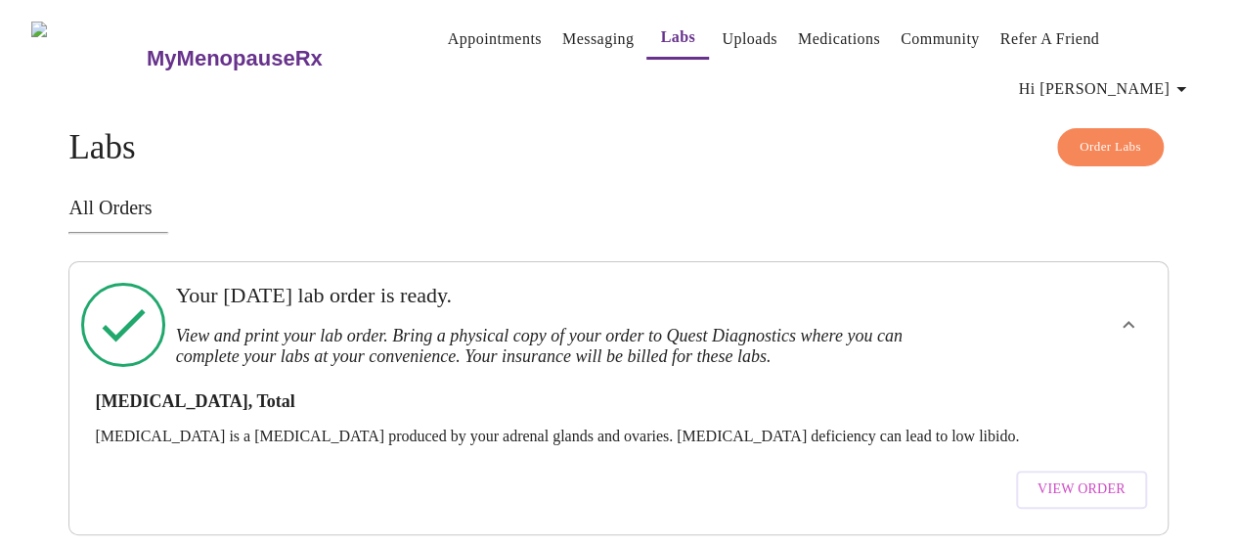
click at [1107, 477] on span "View Order" at bounding box center [1082, 489] width 88 height 24
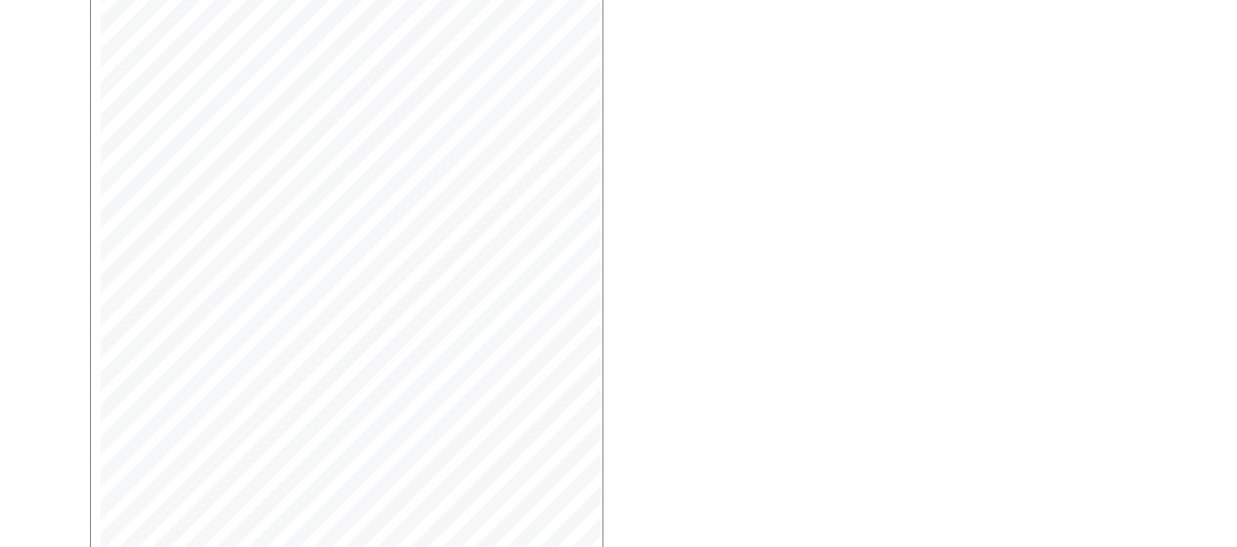
scroll to position [573, 0]
click at [221, 514] on span "Open Larger PDF" at bounding box center [179, 518] width 126 height 24
